Goal: Check status: Check status

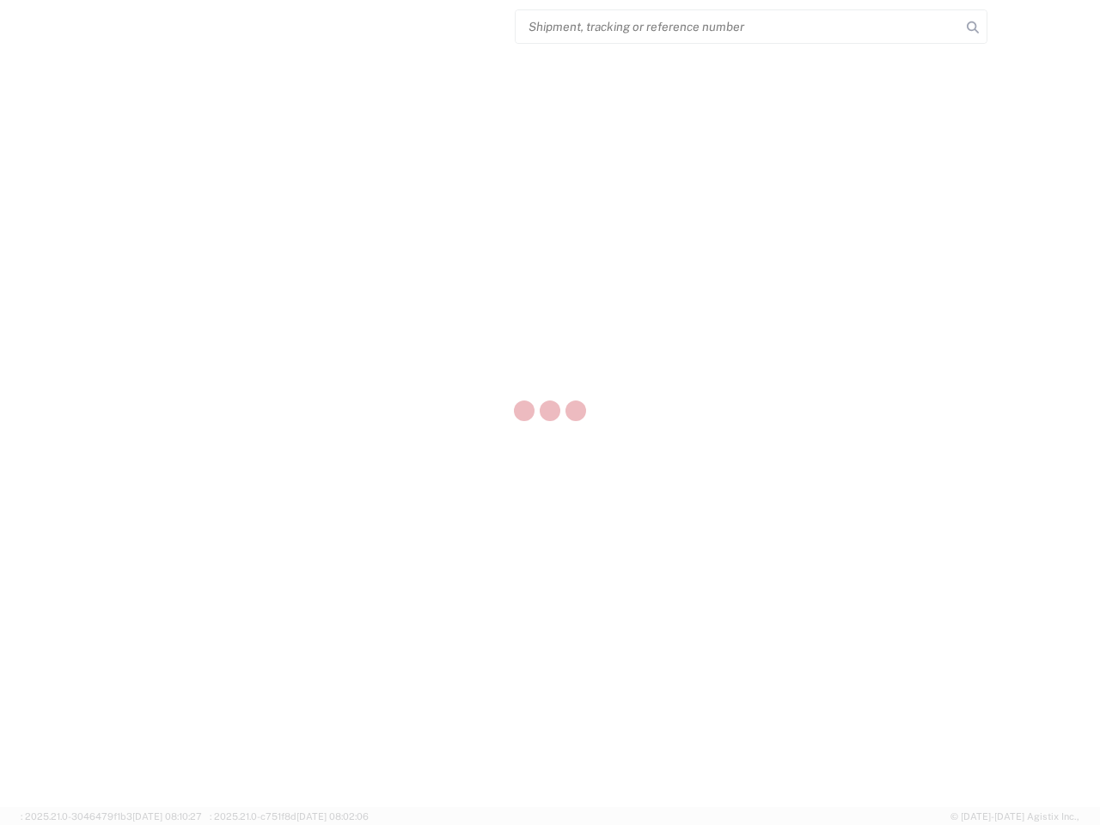
select select "US"
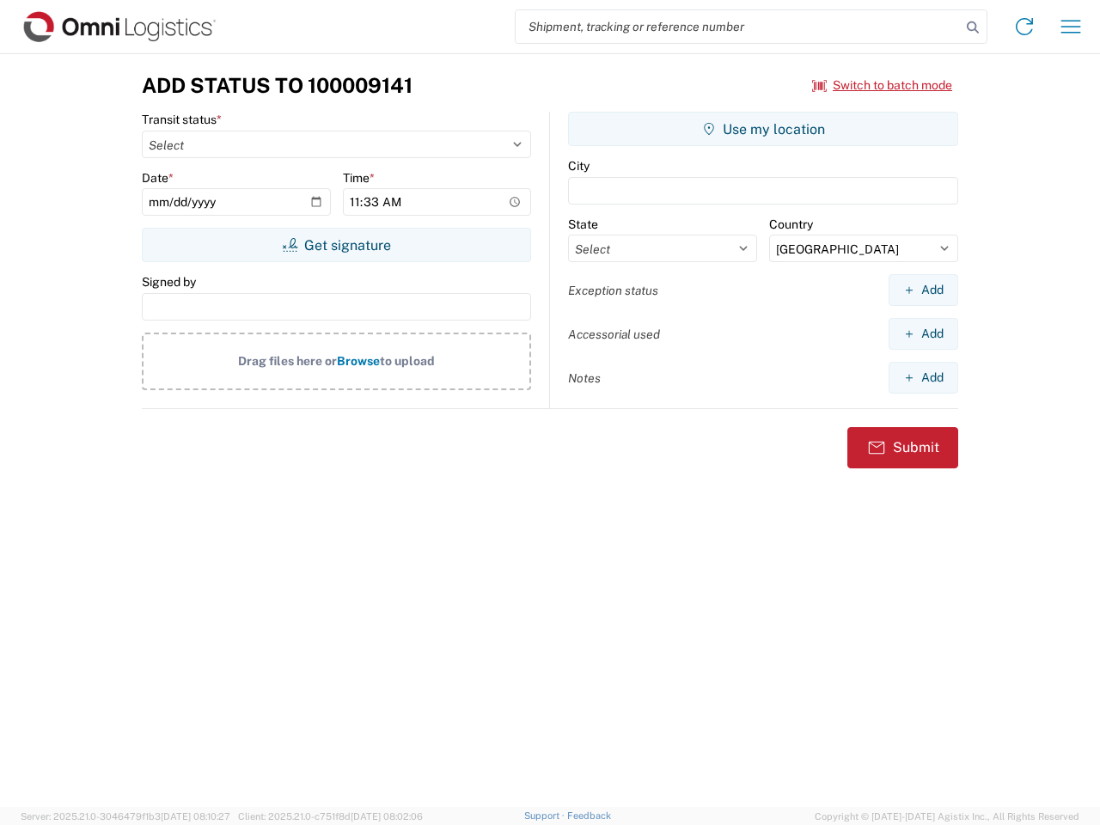
click at [738, 27] on input "search" at bounding box center [737, 26] width 445 height 33
click at [973, 27] on icon at bounding box center [973, 27] width 24 height 24
click at [1024, 27] on icon at bounding box center [1023, 26] width 27 height 27
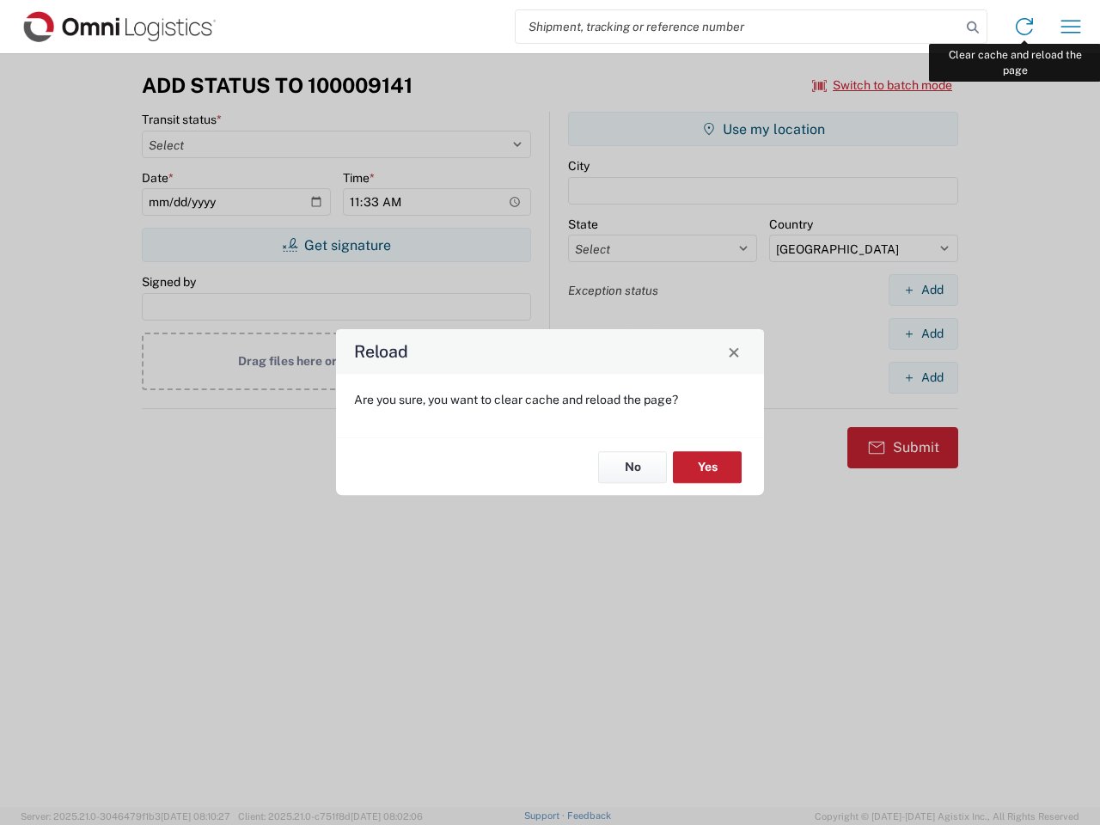
click at [1070, 27] on div "Reload Are you sure, you want to clear cache and reload the page? No Yes" at bounding box center [550, 412] width 1100 height 825
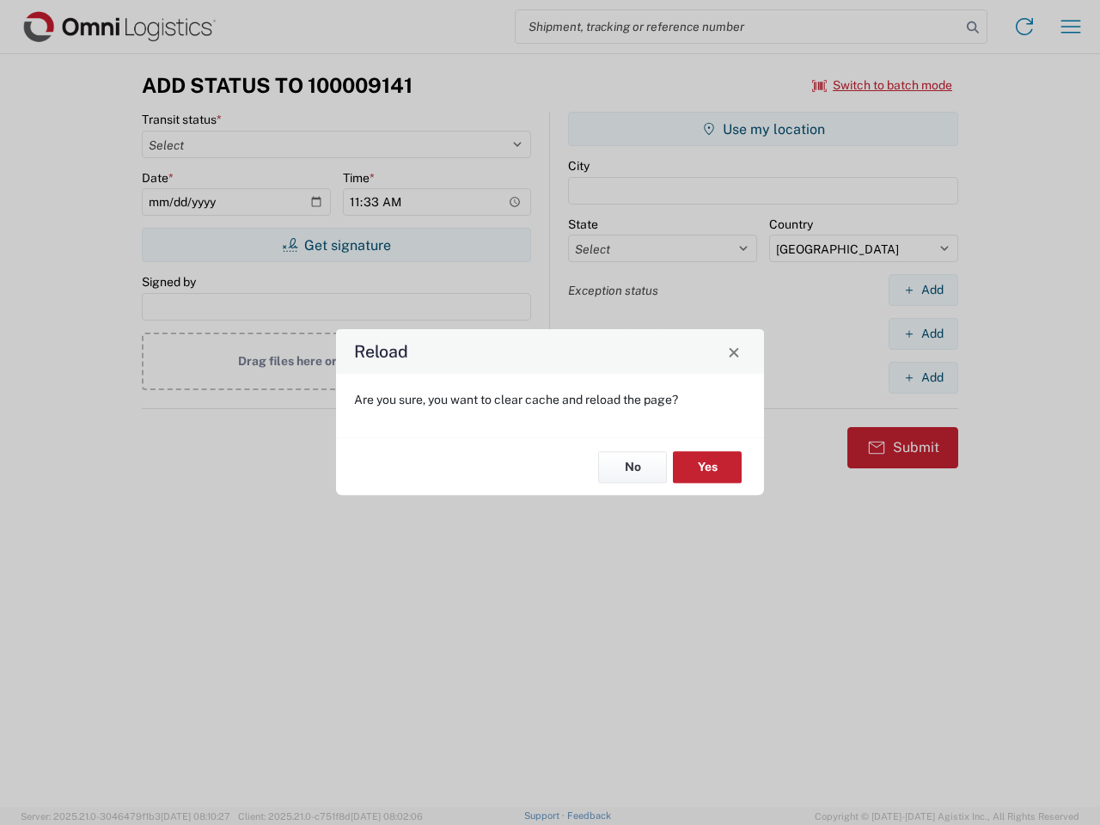
click at [882, 85] on div "Reload Are you sure, you want to clear cache and reload the page? No Yes" at bounding box center [550, 412] width 1100 height 825
click at [336, 245] on div "Reload Are you sure, you want to clear cache and reload the page? No Yes" at bounding box center [550, 412] width 1100 height 825
click at [763, 129] on div "Reload Are you sure, you want to clear cache and reload the page? No Yes" at bounding box center [550, 412] width 1100 height 825
click at [923, 290] on div "Reload Are you sure, you want to clear cache and reload the page? No Yes" at bounding box center [550, 412] width 1100 height 825
click at [923, 333] on div "Reload Are you sure, you want to clear cache and reload the page? No Yes" at bounding box center [550, 412] width 1100 height 825
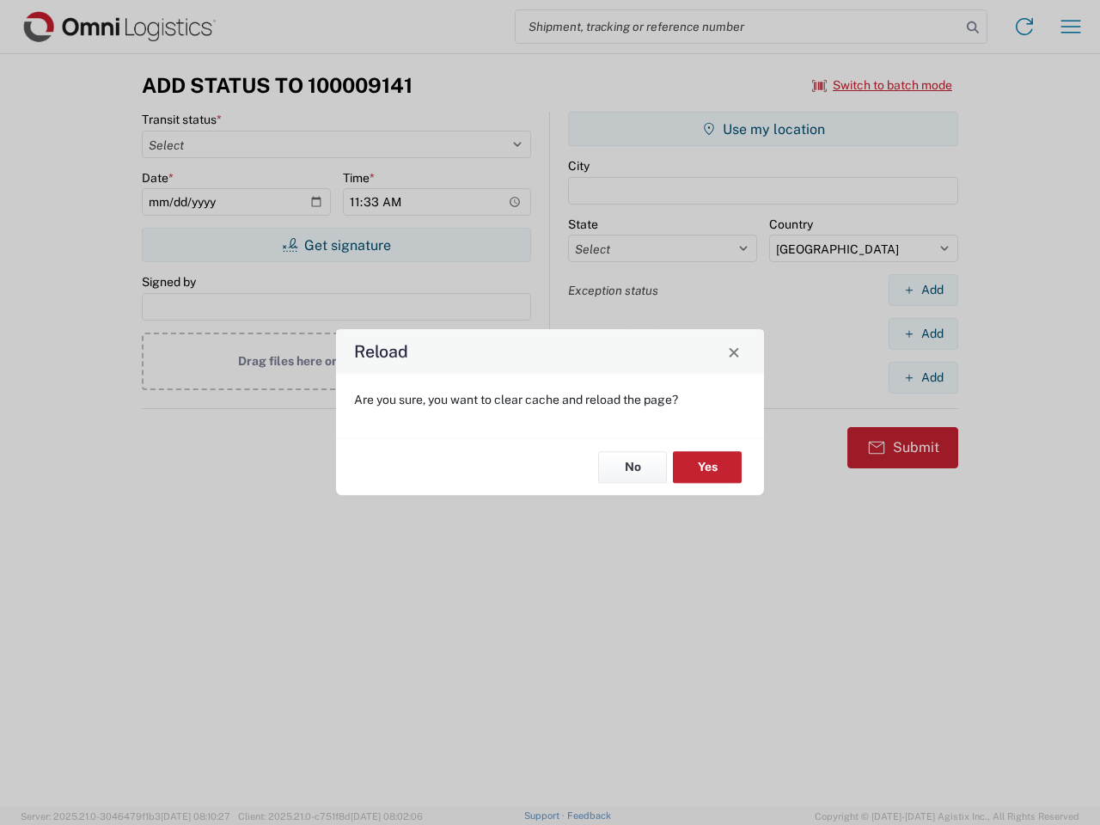
click at [923, 377] on div "Reload Are you sure, you want to clear cache and reload the page? No Yes" at bounding box center [550, 412] width 1100 height 825
